Goal: Task Accomplishment & Management: Use online tool/utility

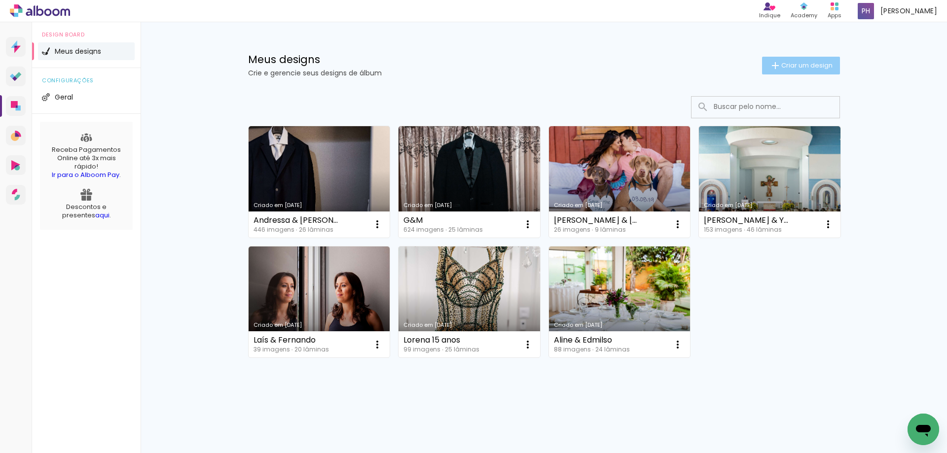
click at [828, 63] on span "Criar um design" at bounding box center [807, 65] width 51 height 6
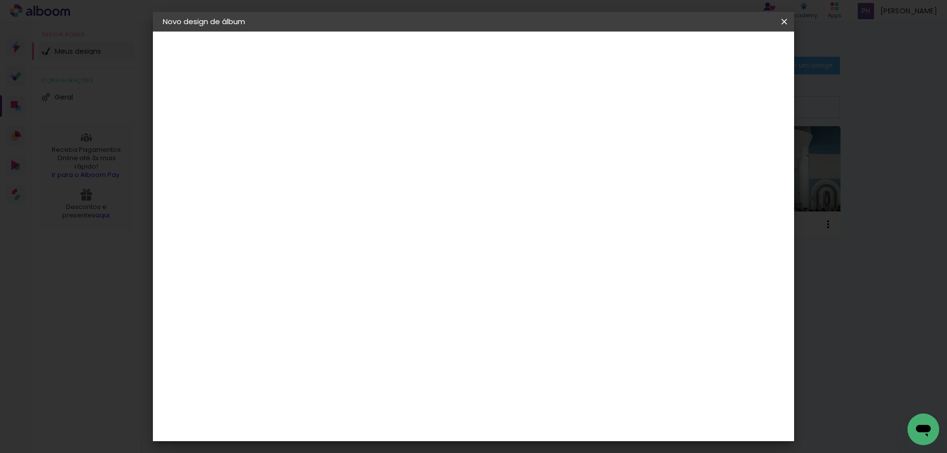
click at [324, 137] on input at bounding box center [324, 132] width 0 height 15
type input "Mayara e Jean"
type paper-input "Mayara e Jean"
click at [425, 60] on paper-button "Avançar" at bounding box center [401, 52] width 48 height 17
click at [391, 192] on input at bounding box center [349, 188] width 100 height 12
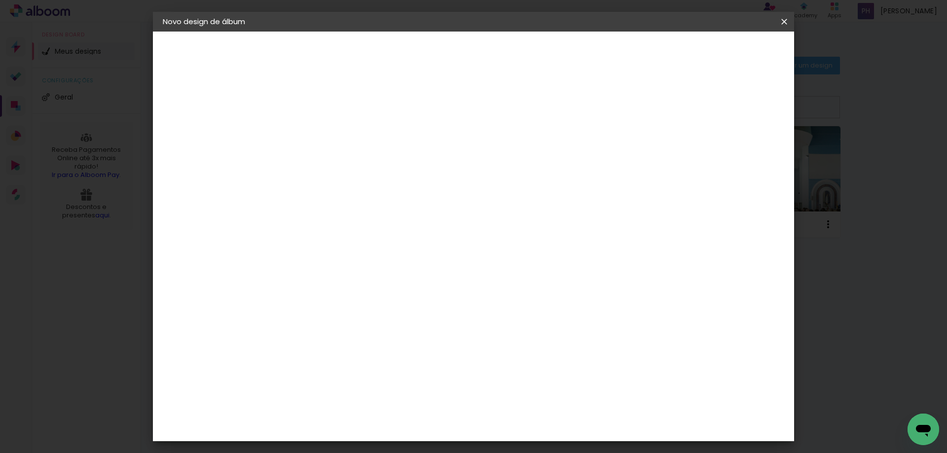
type input "[PERSON_NAME]"
type paper-input "[PERSON_NAME]"
click at [383, 229] on paper-item "[PERSON_NAME]" at bounding box center [342, 223] width 92 height 22
click at [360, 216] on paper-item "[PERSON_NAME]" at bounding box center [342, 223] width 92 height 22
click at [446, 115] on div "Fornecedor Escolha um fornecedor ou avance com o tamanho livre. Voltar Avançar" at bounding box center [391, 74] width 221 height 84
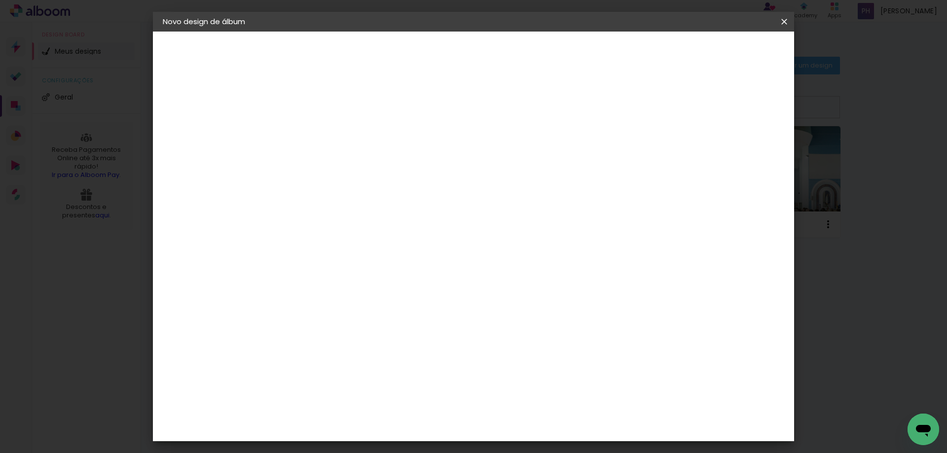
click at [0, 0] on slot "Tamanho Livre" at bounding box center [0, 0] width 0 height 0
click at [488, 141] on paper-item "Tamanho Livre" at bounding box center [444, 150] width 88 height 22
click at [0, 0] on slot "Tamanho Livre" at bounding box center [0, 0] width 0 height 0
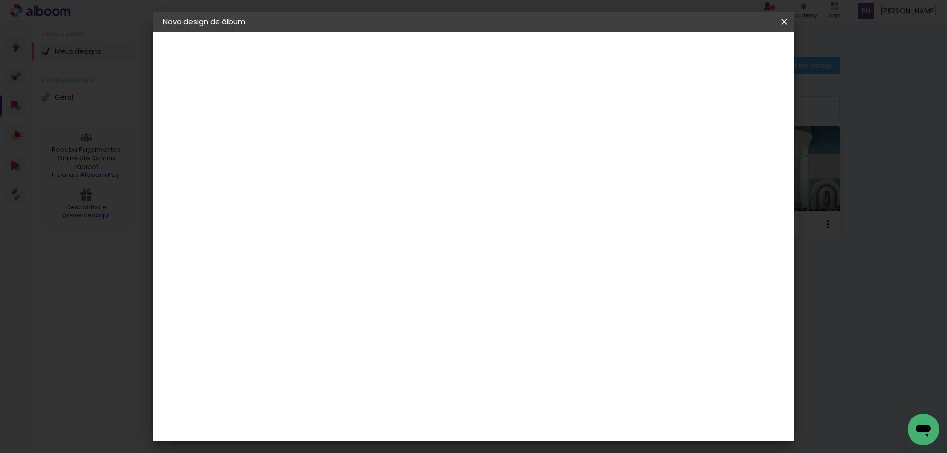
click at [0, 0] on slot "Tamanho Livre" at bounding box center [0, 0] width 0 height 0
click at [502, 115] on div "Fornecedor Escolha um fornecedor ou avance com o tamanho livre. Voltar Avançar" at bounding box center [391, 74] width 221 height 84
click at [0, 0] on slot "Avançar" at bounding box center [0, 0] width 0 height 0
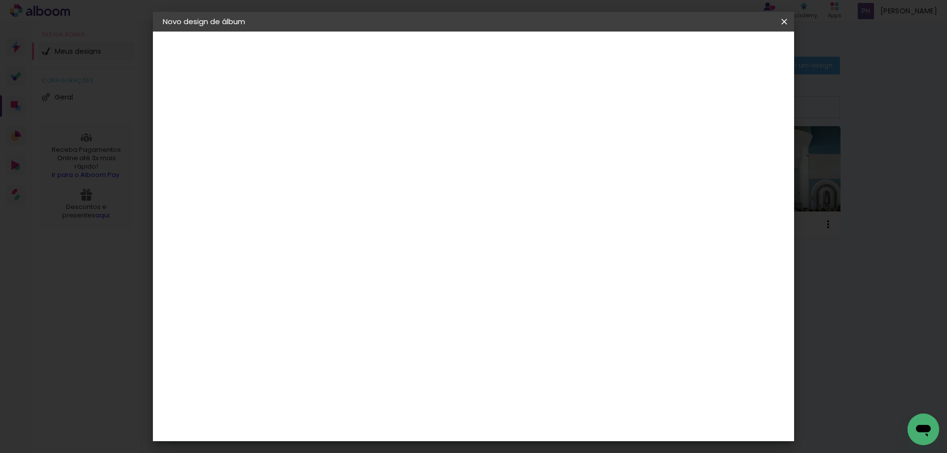
click at [723, 50] on span "Iniciar design" at bounding box center [700, 52] width 45 height 7
